Goal: Transaction & Acquisition: Purchase product/service

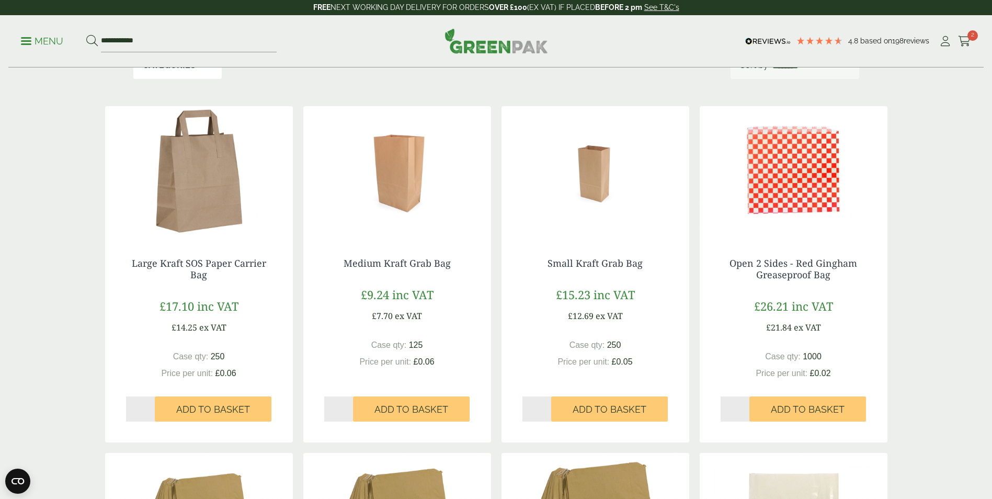
scroll to position [209, 0]
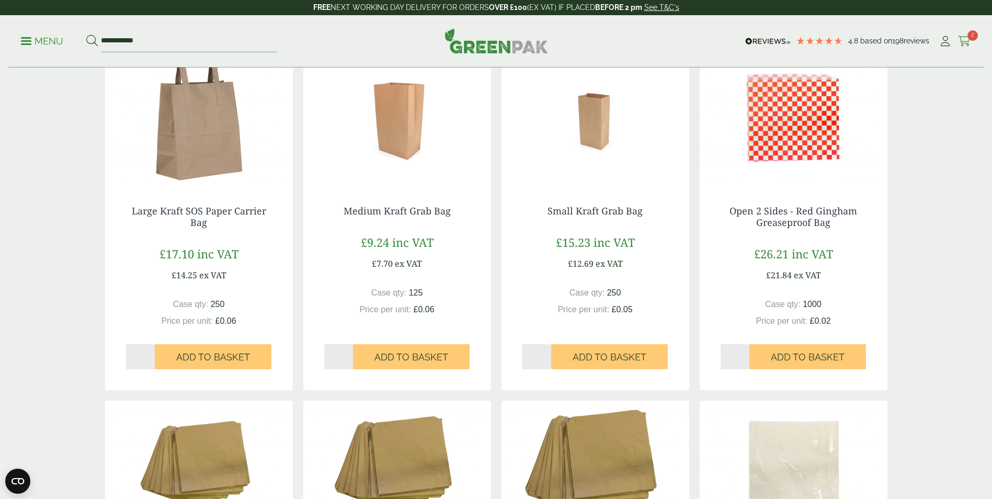
click at [966, 37] on icon at bounding box center [964, 41] width 13 height 10
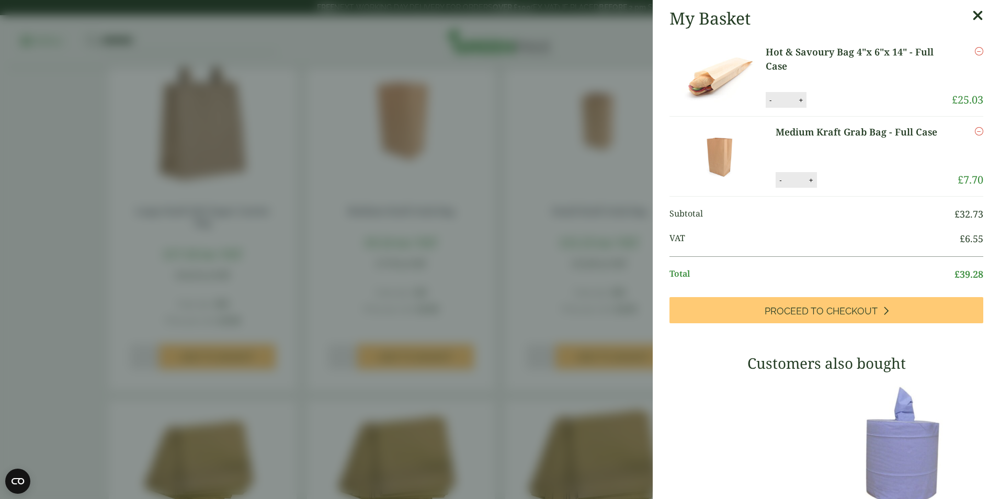
click at [972, 15] on icon at bounding box center [977, 15] width 11 height 15
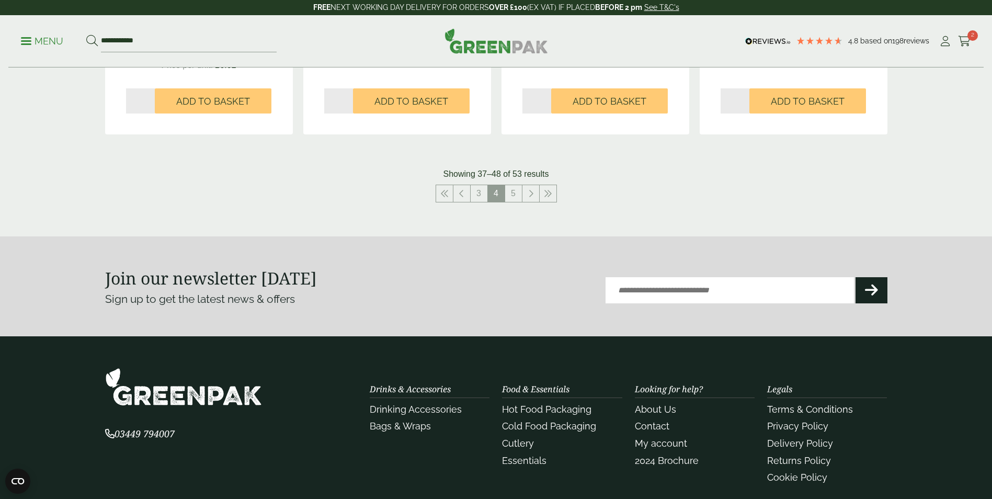
scroll to position [1097, 0]
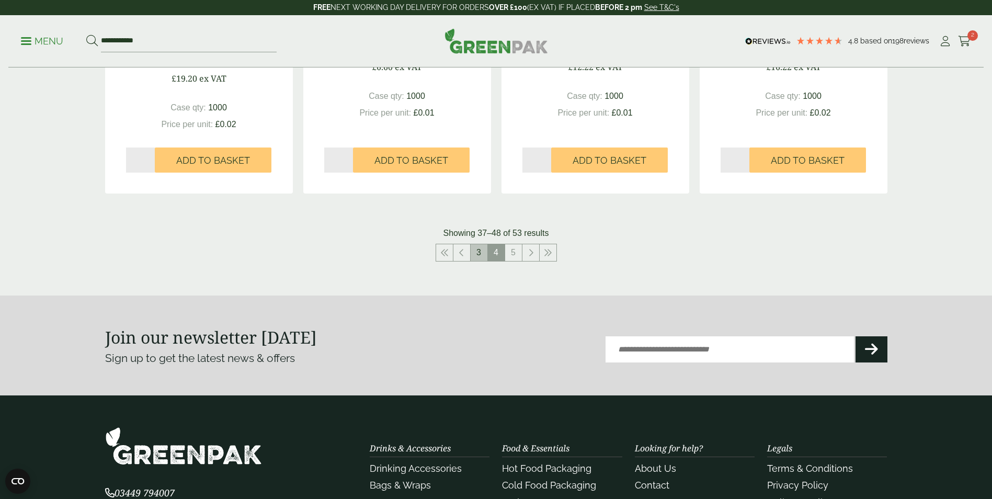
click at [482, 248] on link "3" at bounding box center [479, 252] width 17 height 17
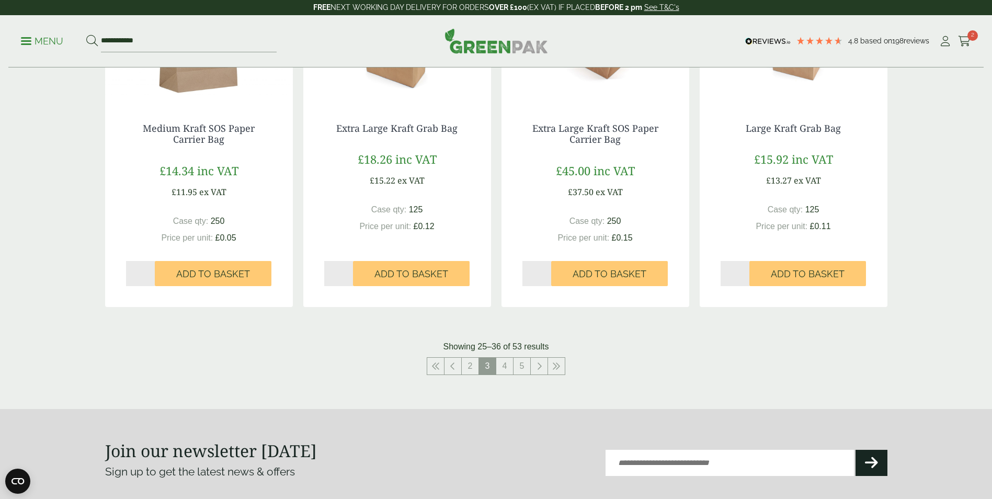
scroll to position [1150, 0]
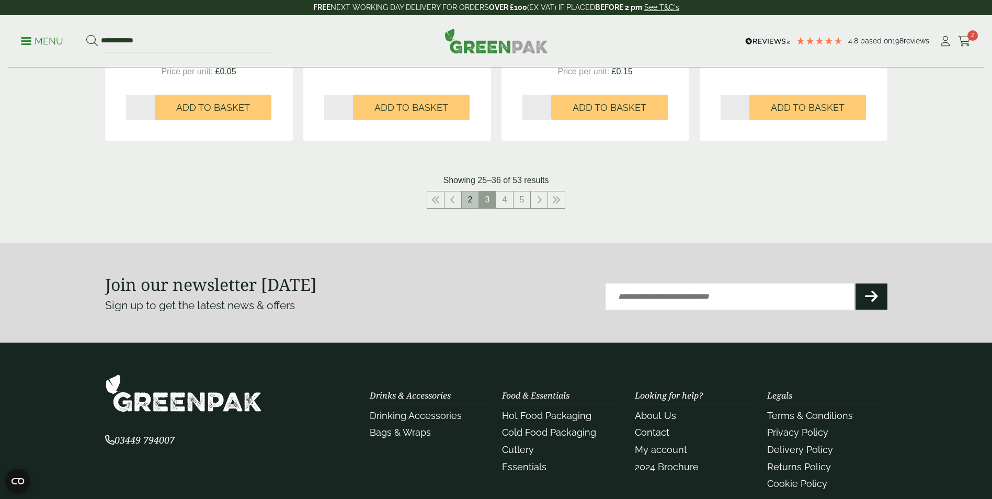
click at [469, 196] on link "2" at bounding box center [470, 199] width 17 height 17
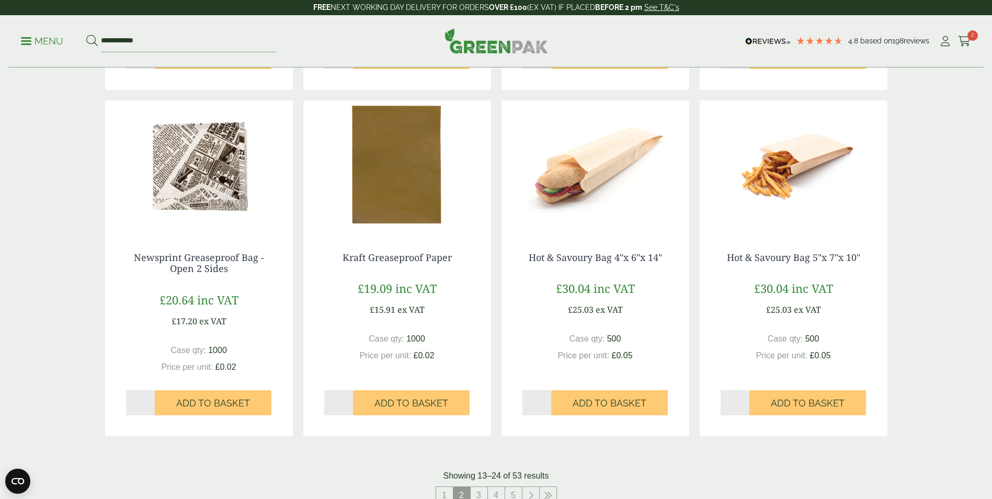
scroll to position [941, 0]
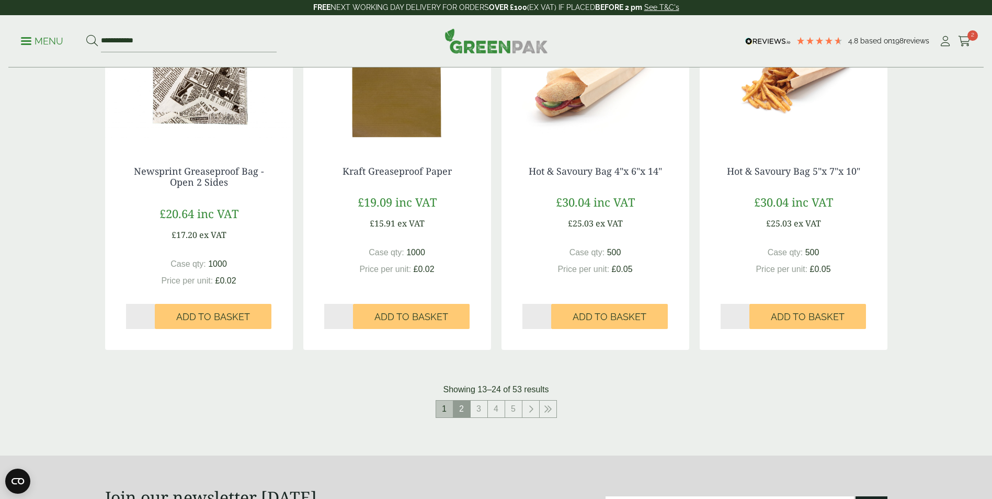
click at [441, 406] on link "1" at bounding box center [444, 408] width 17 height 17
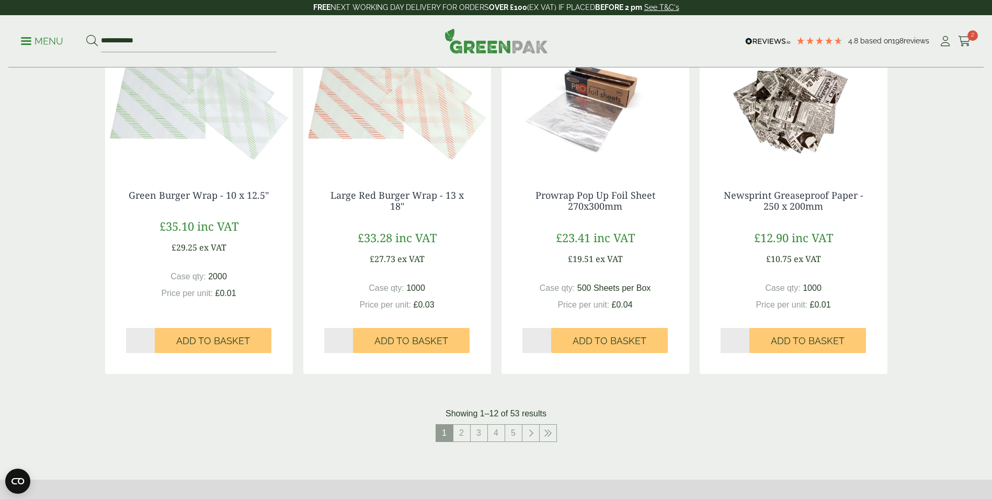
scroll to position [1098, 0]
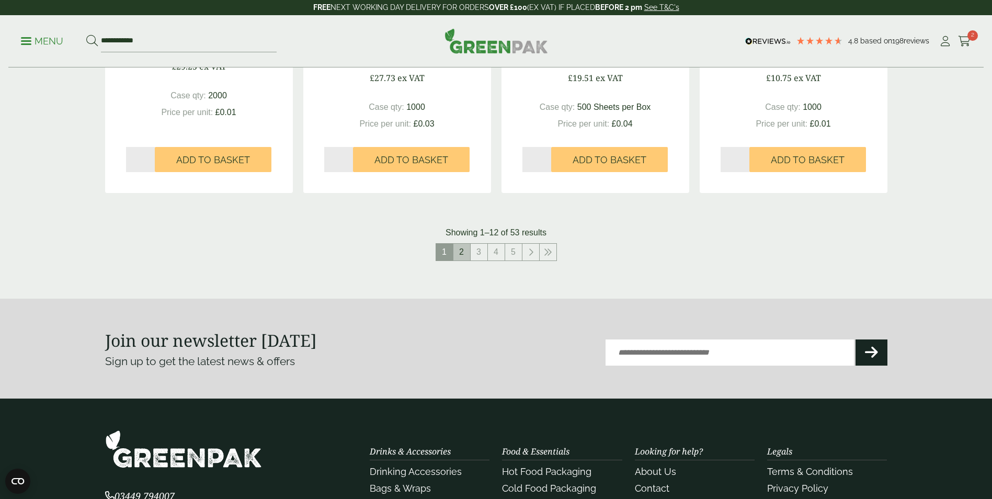
click at [464, 246] on link "2" at bounding box center [461, 252] width 17 height 17
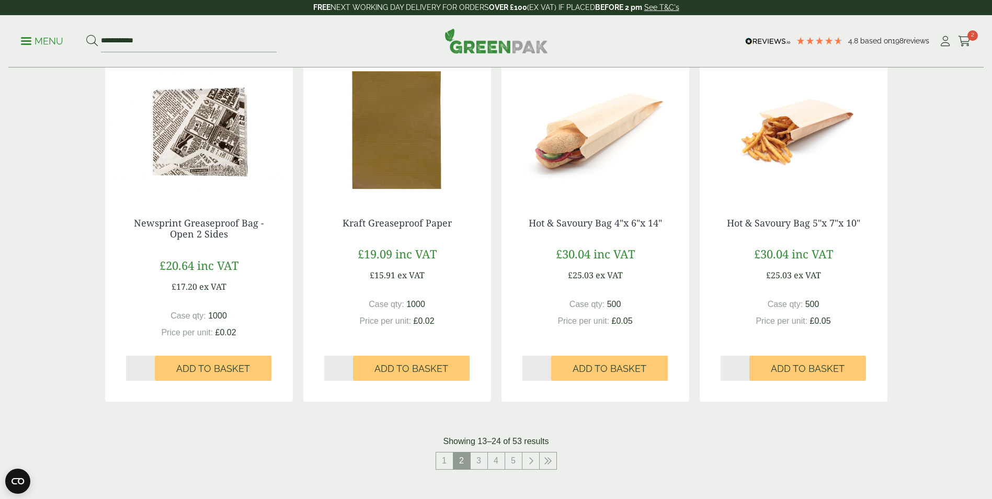
scroll to position [889, 0]
click at [782, 124] on img at bounding box center [794, 131] width 188 height 131
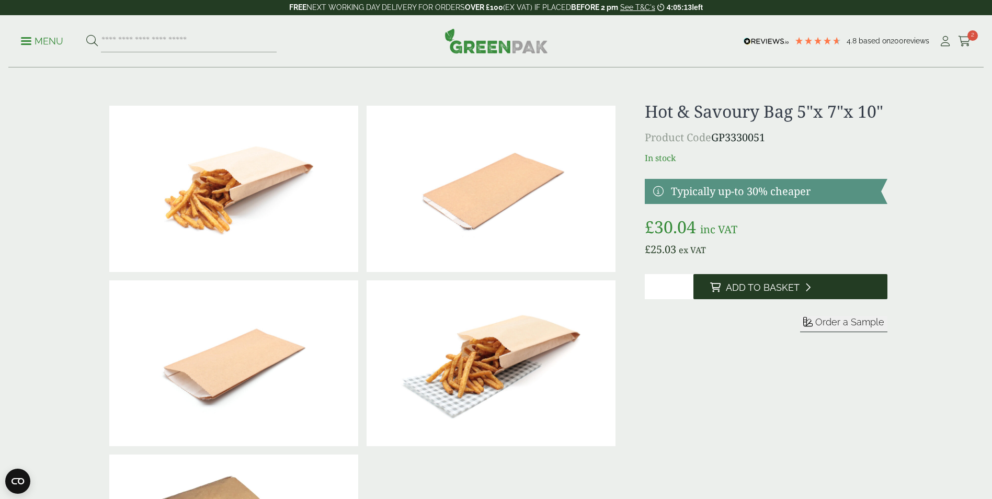
click at [761, 288] on span "Add to Basket" at bounding box center [763, 288] width 74 height 12
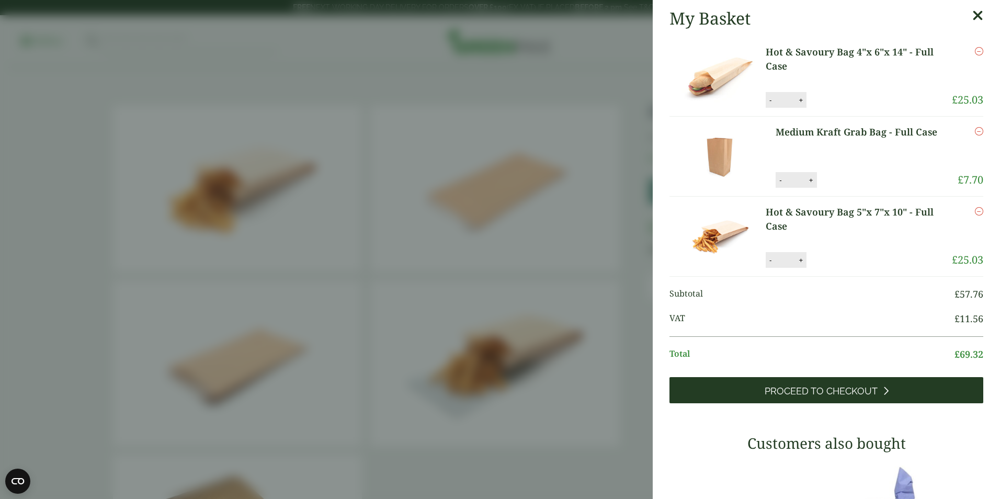
click at [814, 393] on span "Proceed to Checkout" at bounding box center [820, 391] width 113 height 12
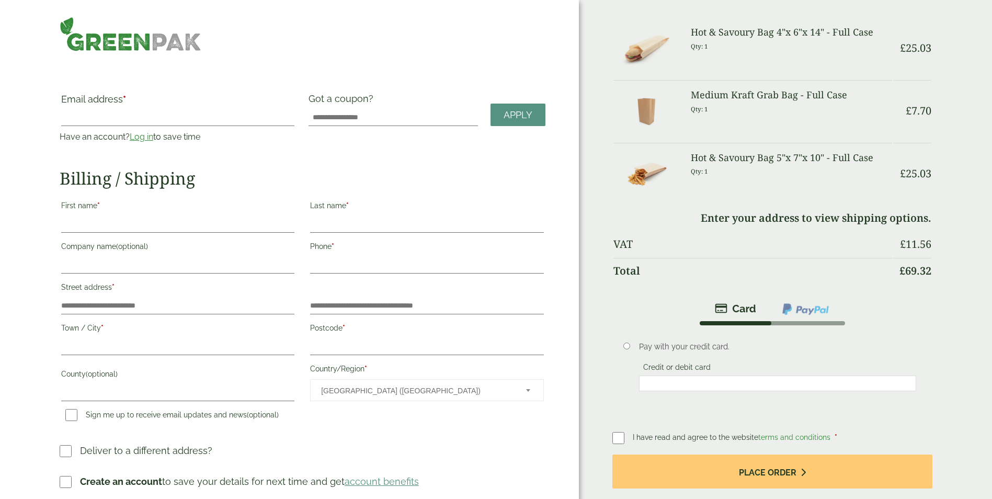
click at [142, 136] on link "Log in" at bounding box center [142, 137] width 24 height 10
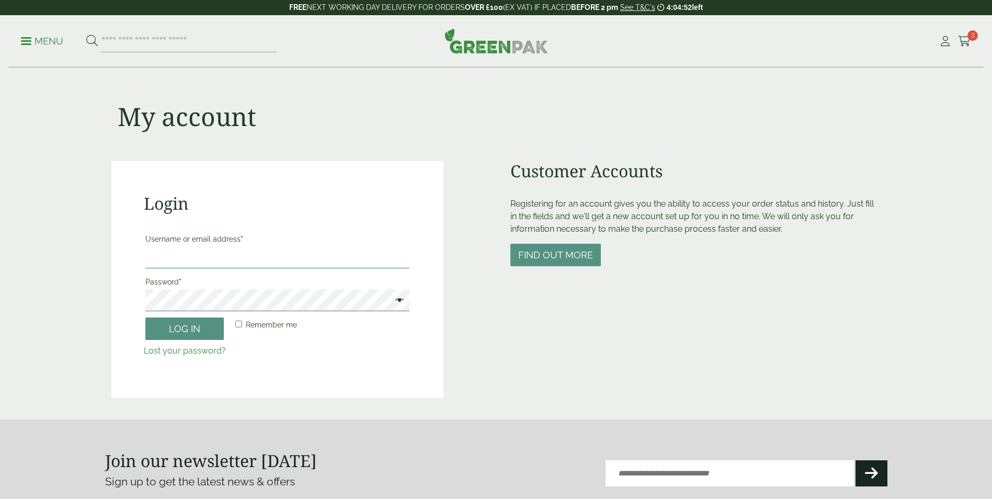
click at [239, 258] on input "Username or email address *" at bounding box center [277, 257] width 264 height 22
type input "**********"
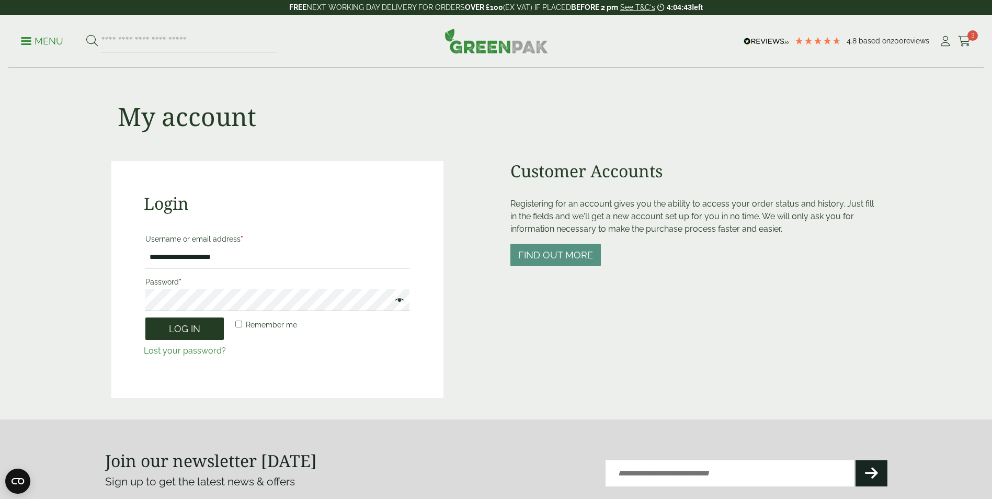
click at [183, 326] on button "Log in" at bounding box center [184, 328] width 78 height 22
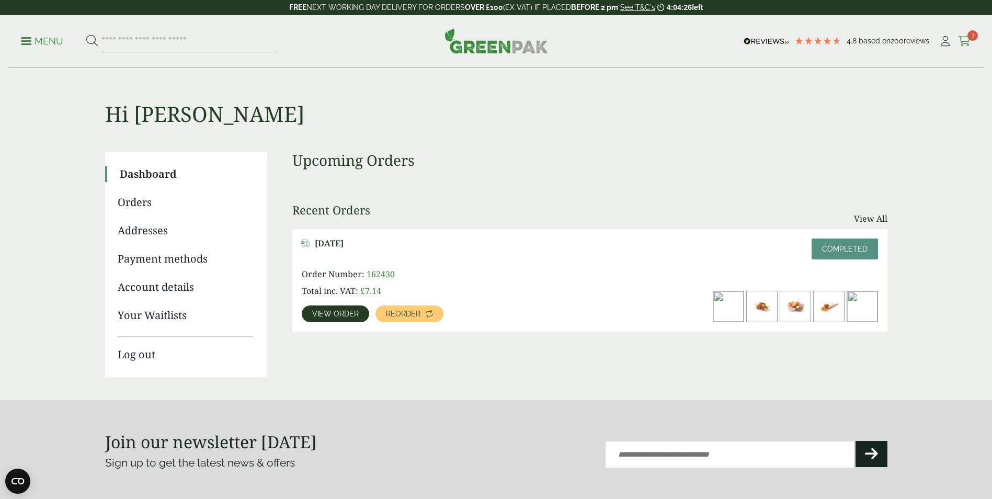
click at [965, 35] on link "Cart 3" at bounding box center [964, 41] width 13 height 16
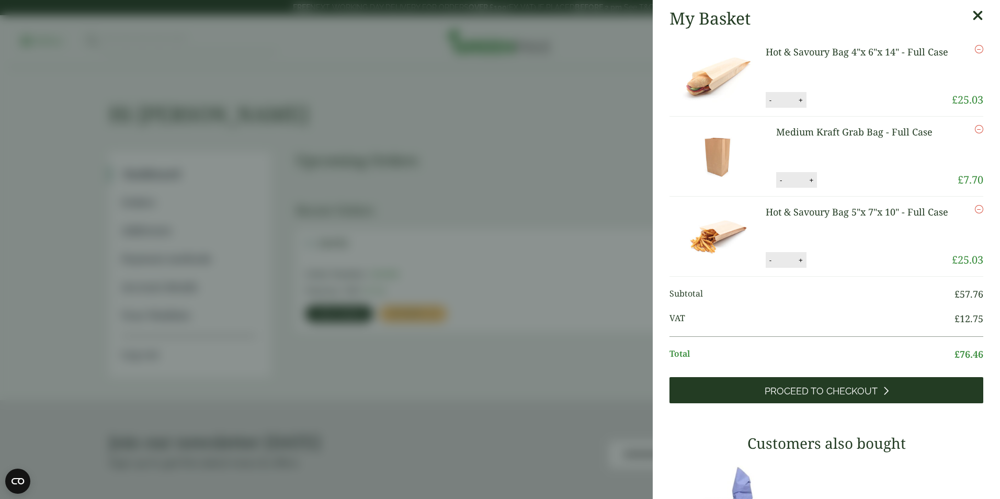
click at [823, 385] on span "Proceed to Checkout" at bounding box center [820, 391] width 113 height 12
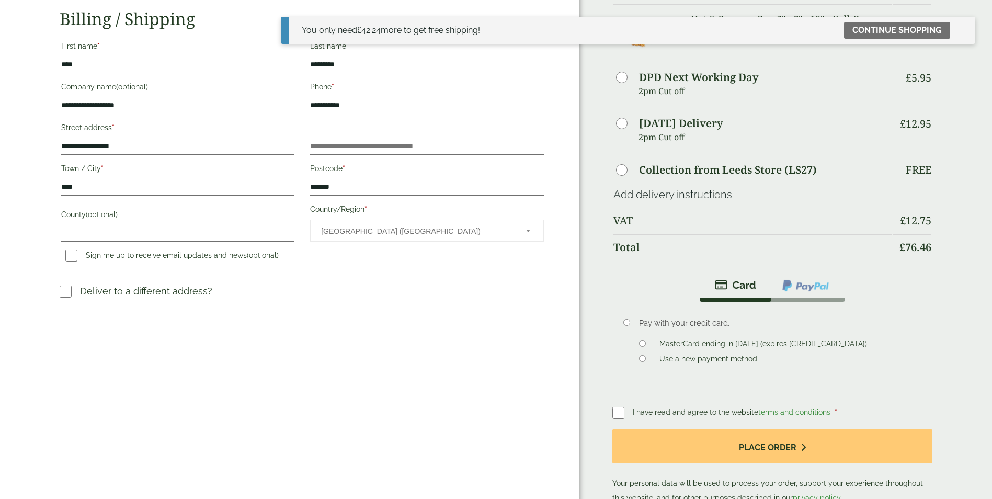
scroll to position [157, 0]
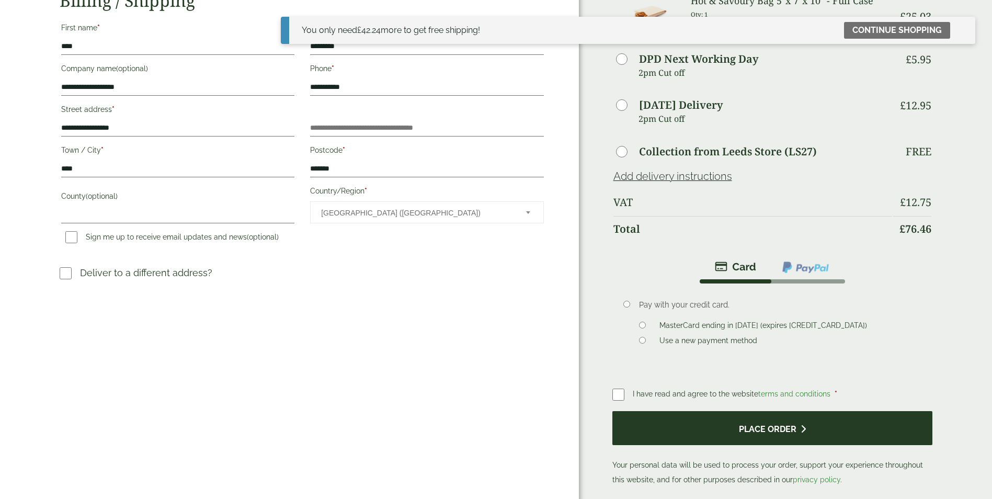
click at [758, 419] on button "Place order" at bounding box center [772, 428] width 320 height 34
